Goal: Find specific page/section: Find specific page/section

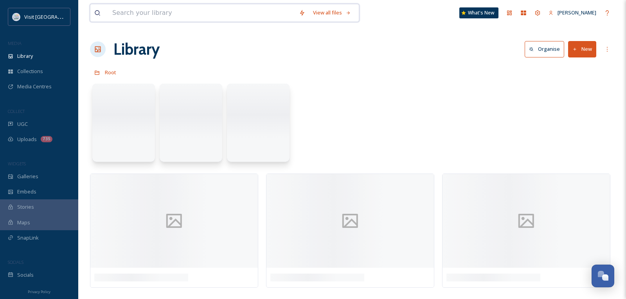
click at [156, 11] on input at bounding box center [201, 12] width 187 height 17
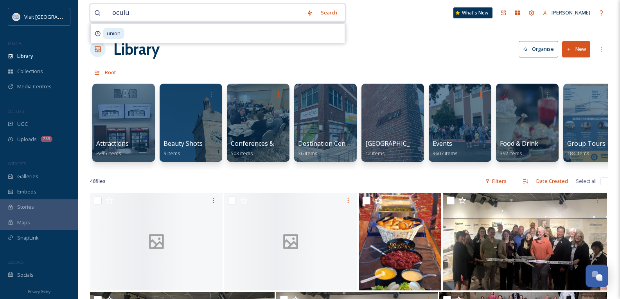
type input "oculus"
click at [176, 16] on input at bounding box center [222, 12] width 178 height 17
type input "o"
type input "74"
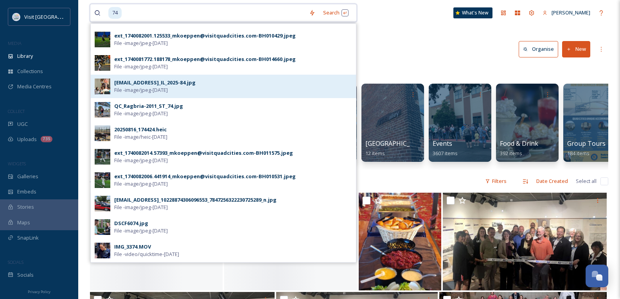
scroll to position [235, 0]
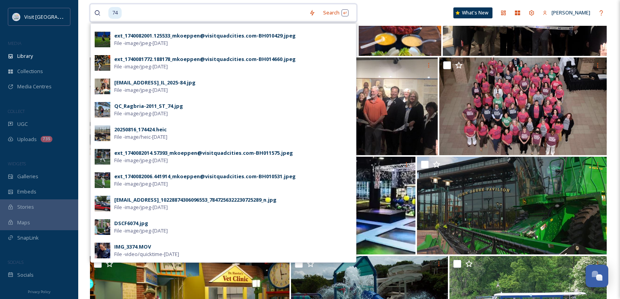
click at [145, 12] on input at bounding box center [213, 12] width 183 height 17
type input "7"
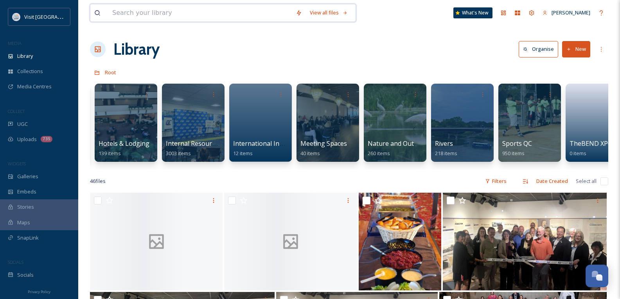
scroll to position [0, 555]
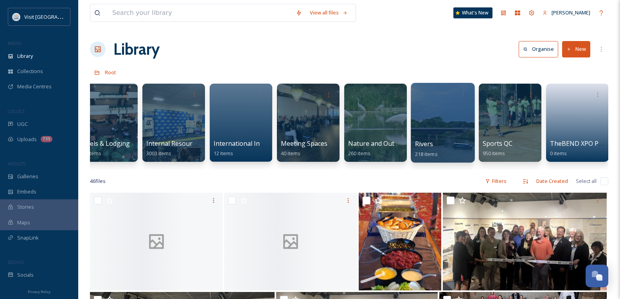
click at [429, 145] on span "Rivers" at bounding box center [424, 144] width 18 height 9
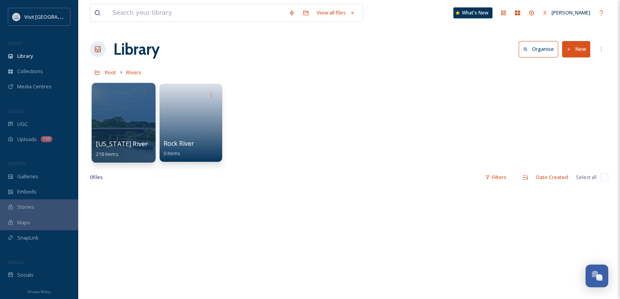
click at [115, 143] on span "Mississippi River" at bounding box center [122, 144] width 52 height 9
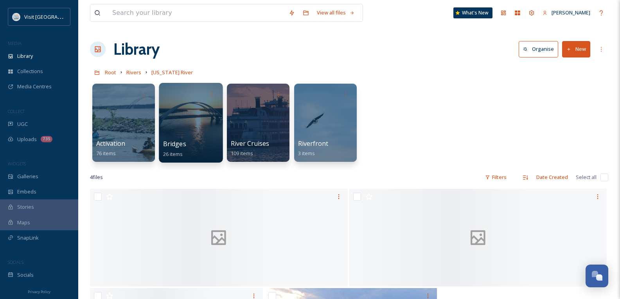
click at [175, 145] on span "Bridges" at bounding box center [174, 144] width 23 height 9
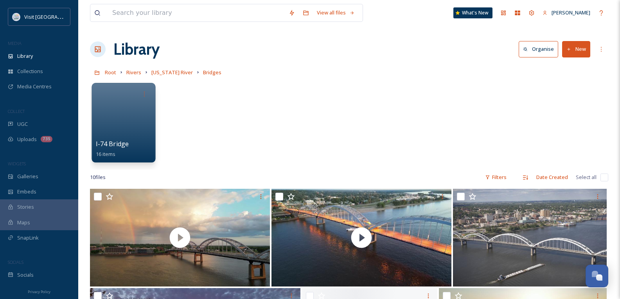
click at [116, 146] on span "I-74 Bridge" at bounding box center [112, 144] width 33 height 9
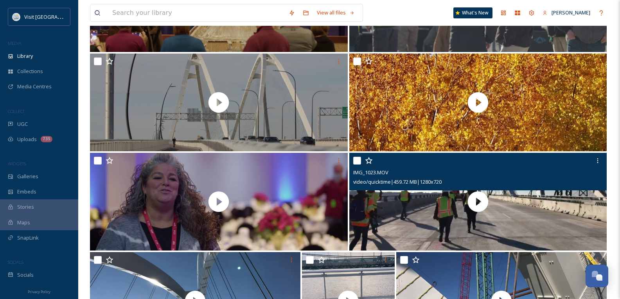
scroll to position [352, 0]
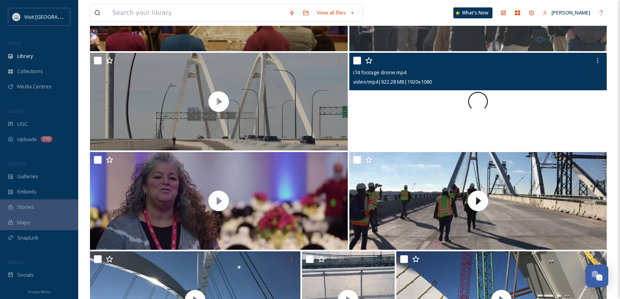
click at [490, 117] on div at bounding box center [478, 102] width 258 height 98
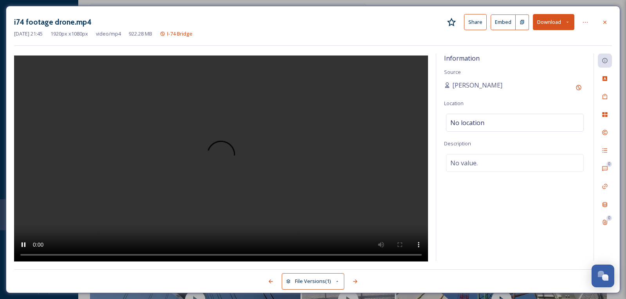
click at [328, 254] on video at bounding box center [221, 160] width 414 height 208
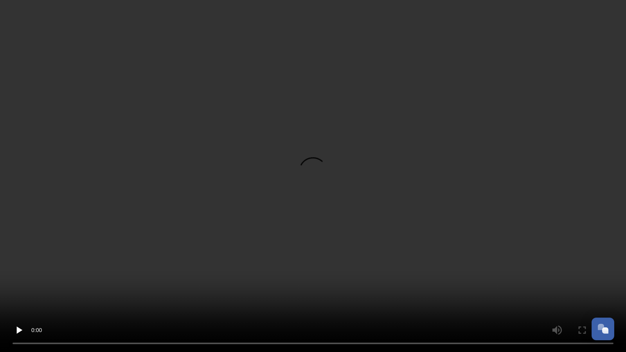
click at [604, 134] on video at bounding box center [313, 176] width 626 height 352
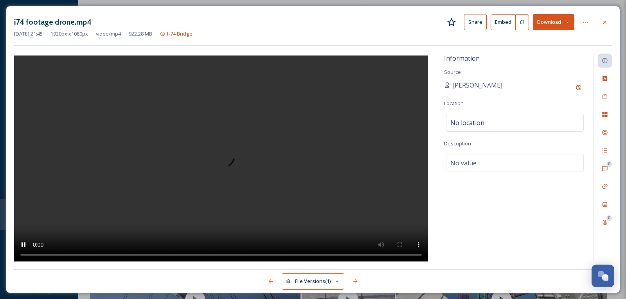
click at [604, 22] on icon at bounding box center [605, 22] width 6 height 6
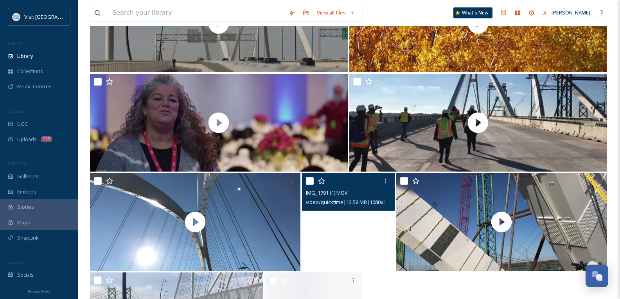
scroll to position [352, 0]
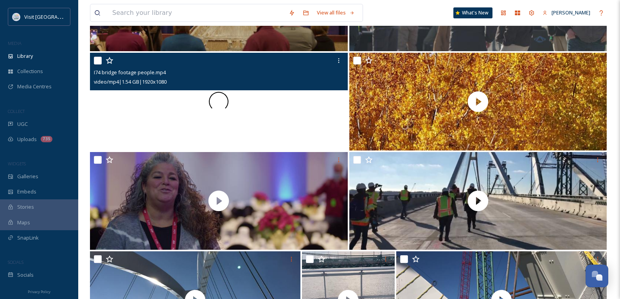
click at [233, 116] on div at bounding box center [219, 102] width 258 height 98
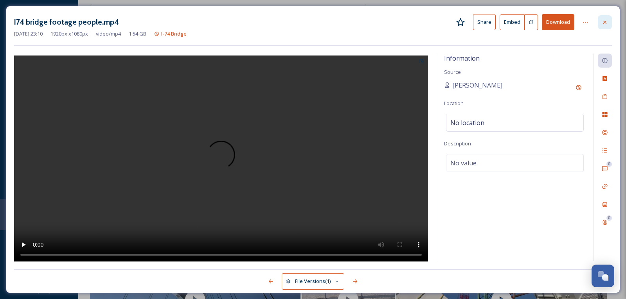
click at [600, 27] on div at bounding box center [605, 22] width 14 height 14
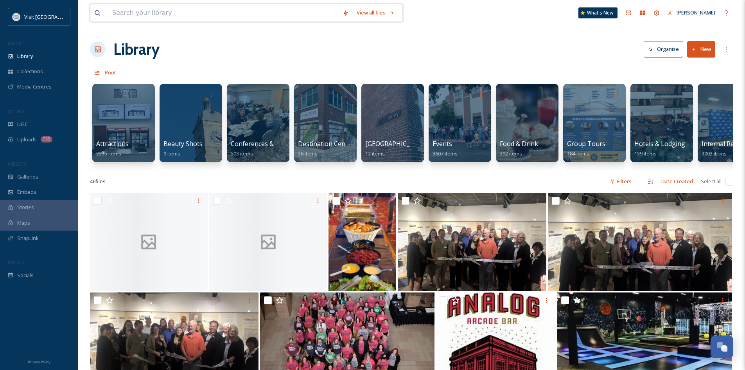
click at [133, 16] on input at bounding box center [223, 12] width 230 height 17
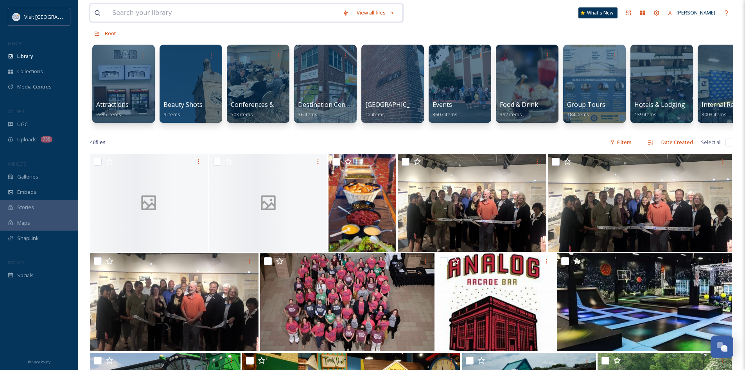
scroll to position [0, 134]
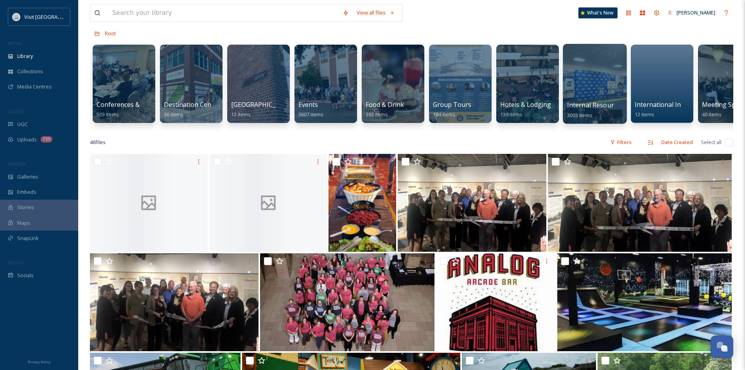
click at [604, 105] on span "Internal Resources" at bounding box center [595, 105] width 57 height 9
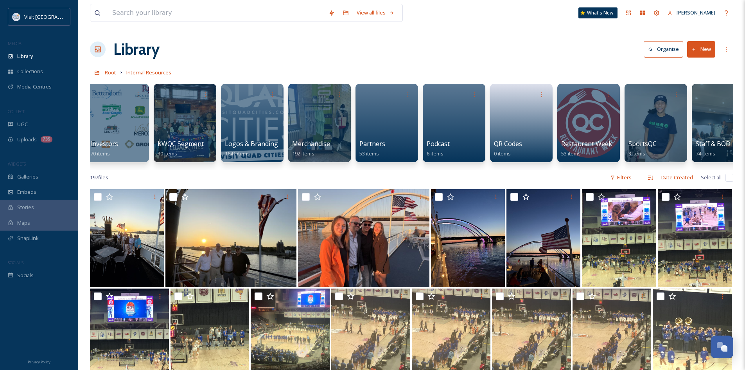
scroll to position [0, 632]
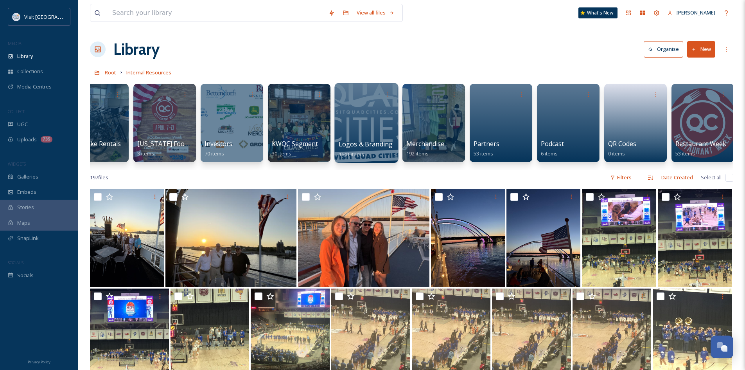
click at [361, 142] on span "Logos & Branding" at bounding box center [366, 144] width 54 height 9
